Goal: Information Seeking & Learning: Check status

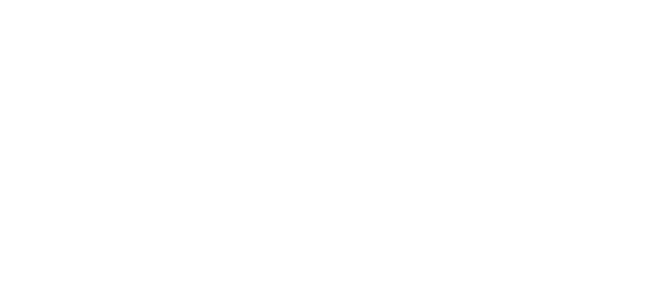
select select
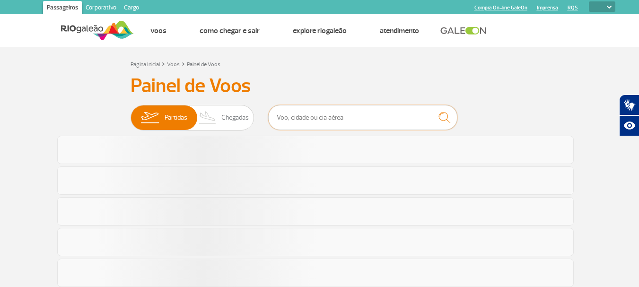
click at [327, 119] on input "text" at bounding box center [362, 117] width 189 height 25
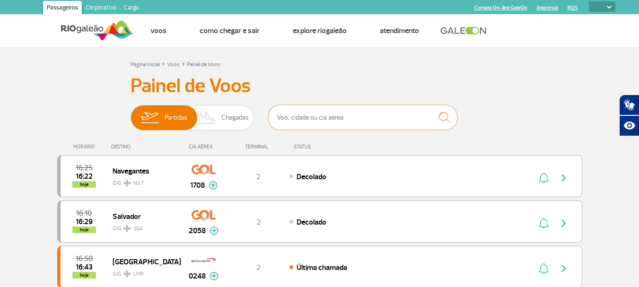
type input "fortaleza"
click at [443, 119] on img "submit" at bounding box center [444, 117] width 20 height 19
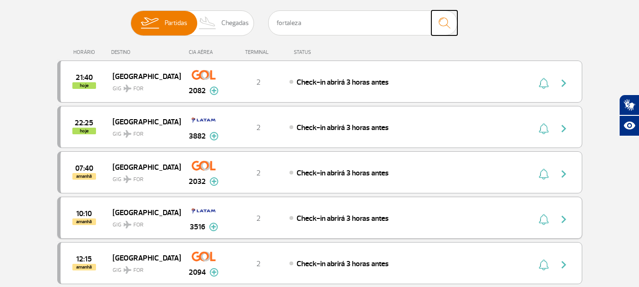
scroll to position [47, 0]
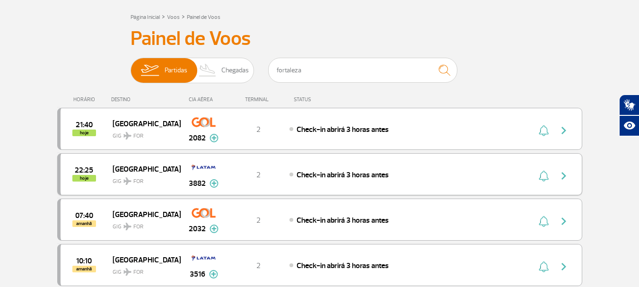
click at [407, 174] on div "Check-in abrirá 3 horas antes" at bounding box center [394, 174] width 209 height 10
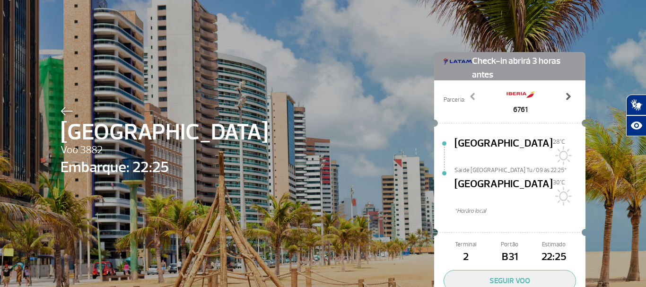
click at [567, 94] on span at bounding box center [568, 96] width 9 height 9
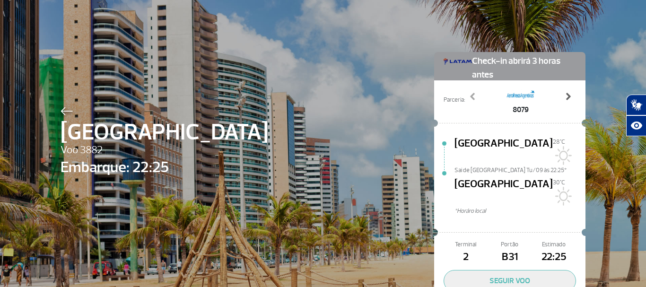
click at [567, 94] on span at bounding box center [568, 96] width 9 height 9
